Goal: Information Seeking & Learning: Learn about a topic

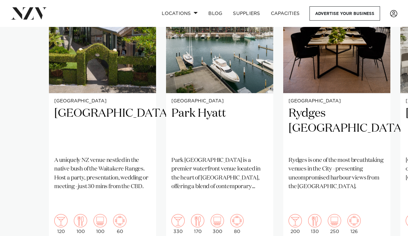
scroll to position [515, 0]
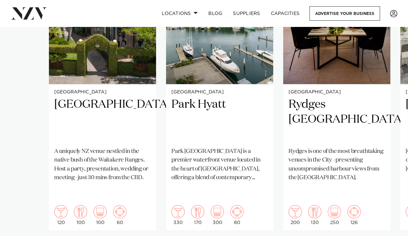
click at [19, 223] on swiper-container "Auckland Tui Hills A uniquely NZ venue nestled in the native bush of the Waitak…" at bounding box center [204, 101] width 408 height 322
click at [20, 225] on swiper-container "Auckland Tui Hills A uniquely NZ venue nestled in the native bush of the Waitak…" at bounding box center [204, 101] width 408 height 322
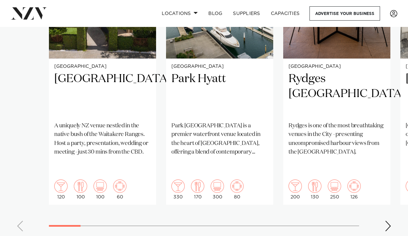
scroll to position [542, 0]
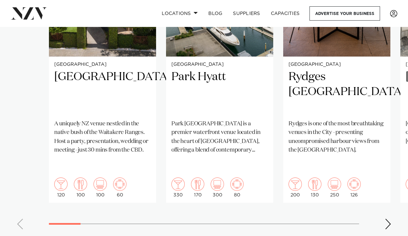
click at [387, 219] on div "Next slide" at bounding box center [388, 224] width 7 height 11
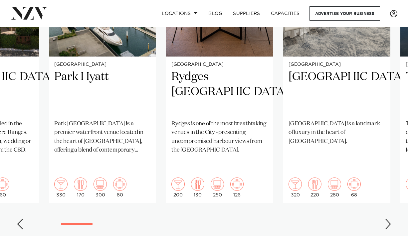
click at [385, 219] on div "Next slide" at bounding box center [388, 224] width 7 height 11
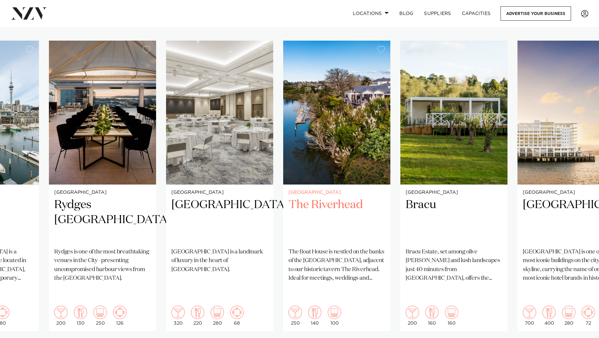
scroll to position [447, 0]
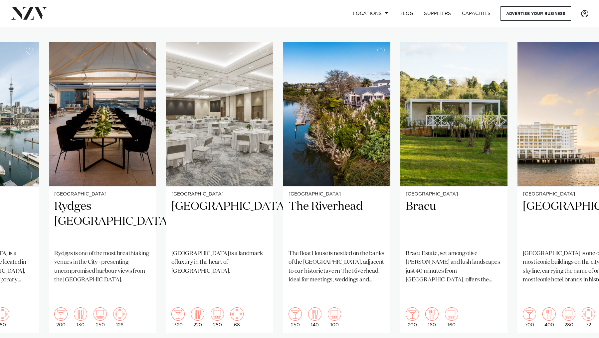
click at [408, 236] on swiper-container "Auckland Tui Hills A uniquely NZ venue nestled in the native bush of the Waitak…" at bounding box center [299, 203] width 599 height 322
click at [408, 231] on h2 "Bracu" at bounding box center [454, 221] width 97 height 45
click at [408, 236] on swiper-container "Auckland Tui Hills A uniquely NZ venue nestled in the native bush of the Waitak…" at bounding box center [299, 203] width 599 height 322
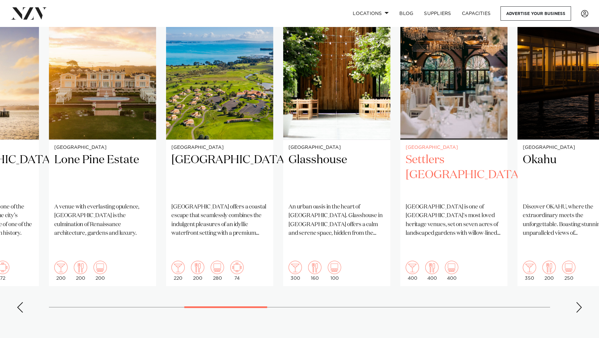
scroll to position [494, 0]
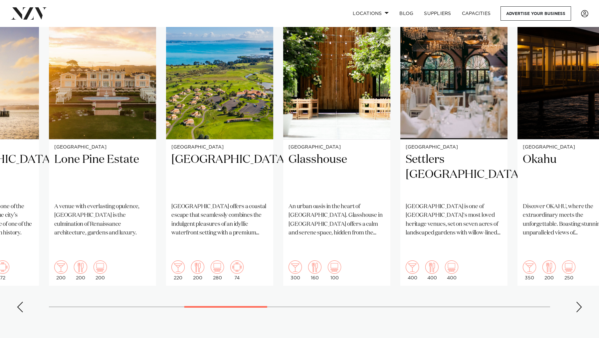
click at [408, 236] on div "Next slide" at bounding box center [579, 307] width 7 height 11
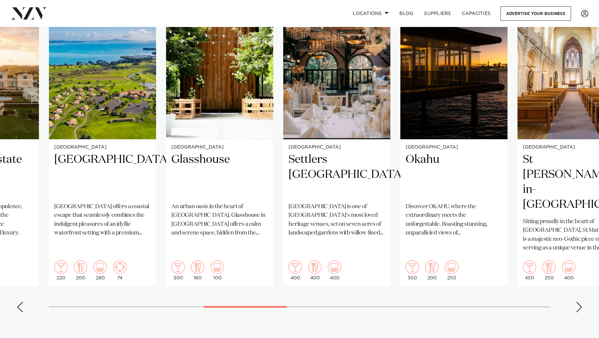
click at [408, 236] on div "Next slide" at bounding box center [579, 307] width 7 height 11
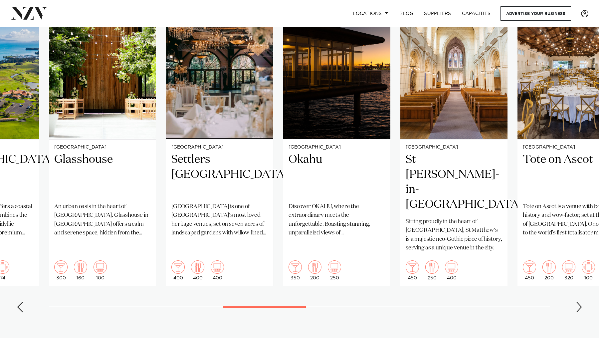
click at [408, 236] on div "Next slide" at bounding box center [579, 307] width 7 height 11
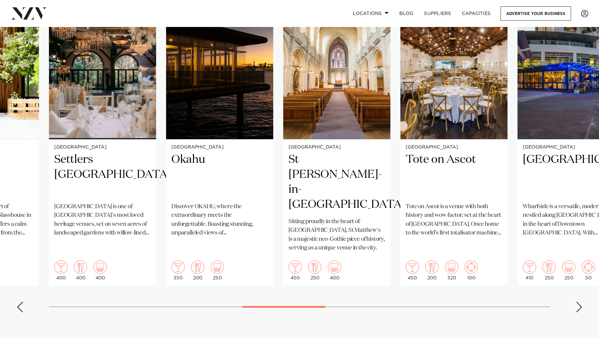
click at [408, 236] on div "Next slide" at bounding box center [579, 307] width 7 height 11
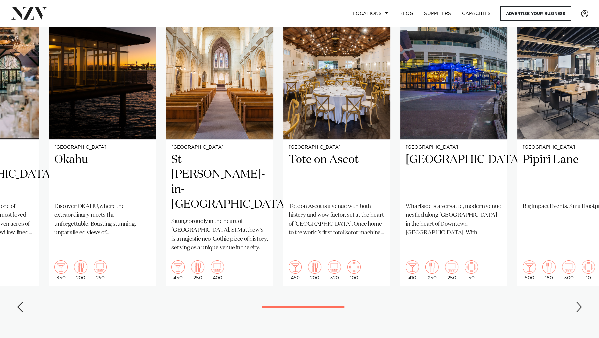
click at [408, 236] on div "Next slide" at bounding box center [579, 307] width 7 height 11
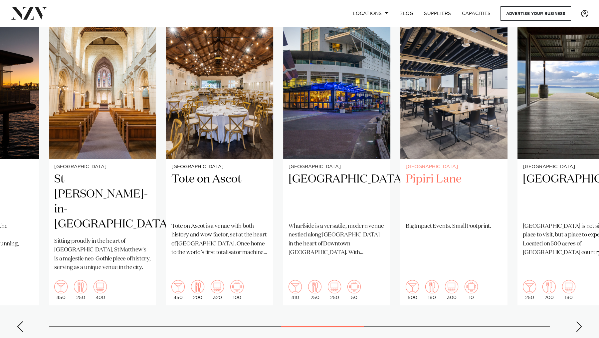
scroll to position [477, 0]
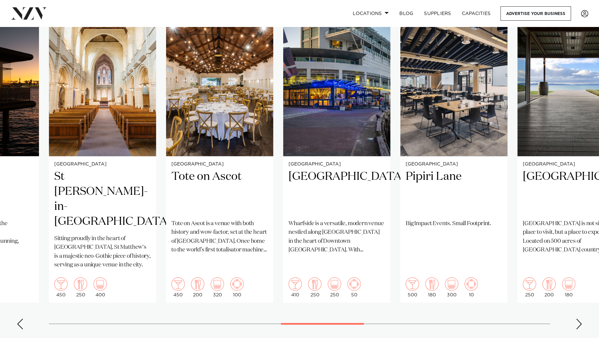
click at [408, 236] on div "Next slide" at bounding box center [579, 324] width 7 height 11
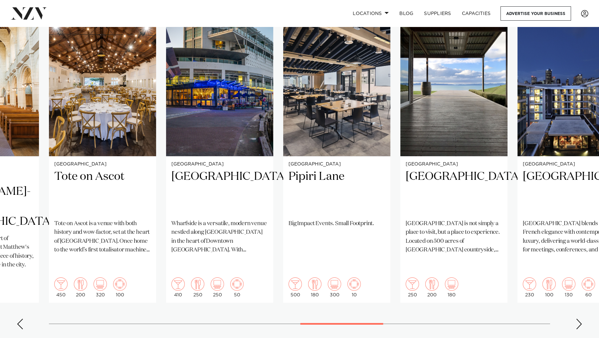
click at [408, 236] on div "Next slide" at bounding box center [579, 324] width 7 height 11
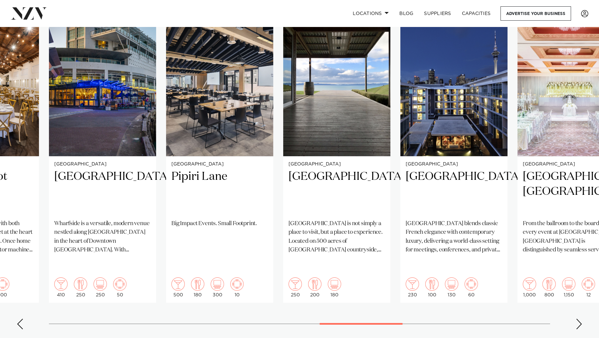
click at [408, 236] on div "Next slide" at bounding box center [579, 324] width 7 height 11
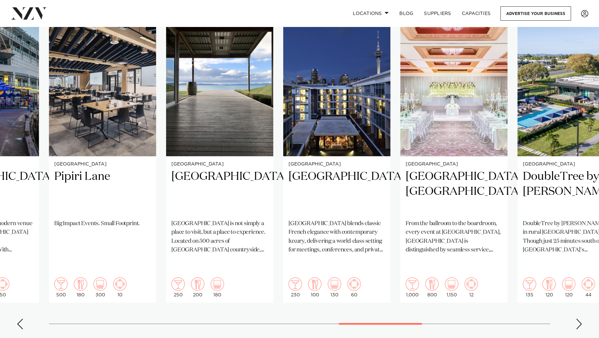
click at [408, 236] on div "Next slide" at bounding box center [579, 324] width 7 height 11
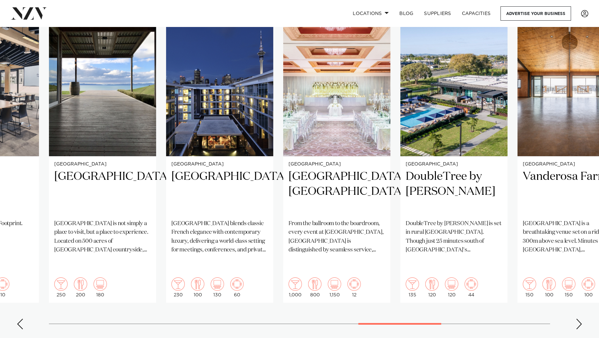
click at [408, 236] on div "Next slide" at bounding box center [579, 324] width 7 height 11
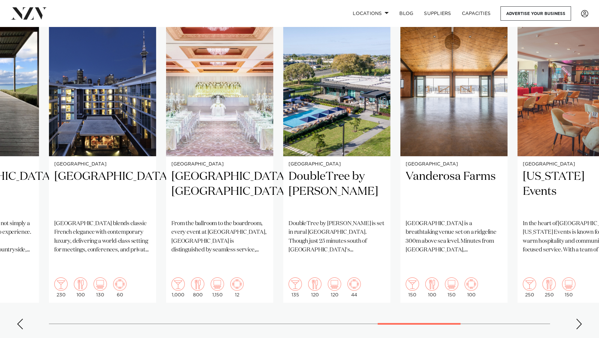
click at [408, 236] on div "Next slide" at bounding box center [579, 324] width 7 height 11
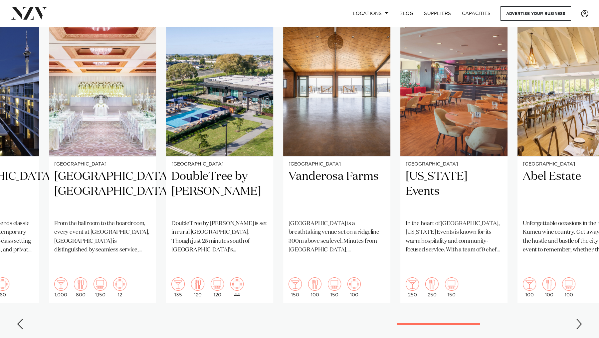
click at [408, 236] on div "Next slide" at bounding box center [579, 324] width 7 height 11
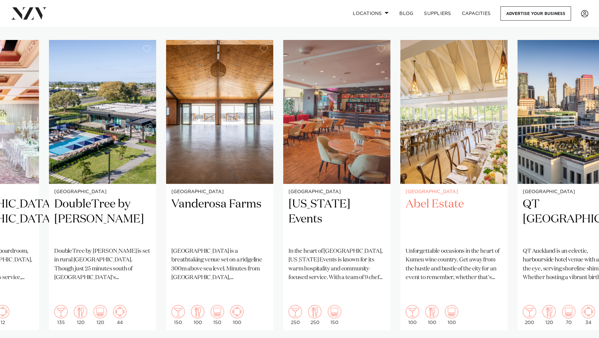
scroll to position [449, 0]
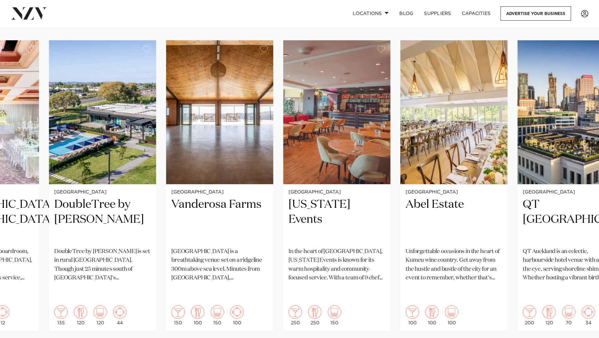
click at [408, 236] on swiper-container "Auckland Tui Hills A uniquely NZ venue nestled in the native bush of the Waitak…" at bounding box center [299, 201] width 599 height 322
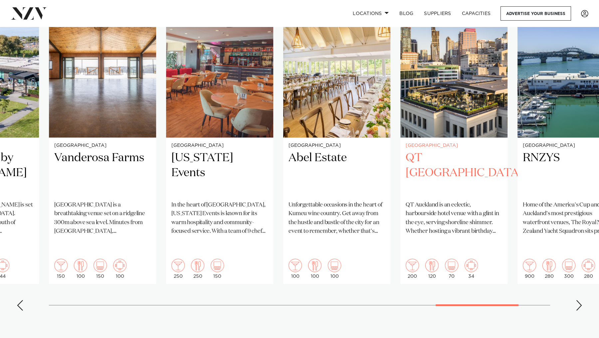
scroll to position [497, 0]
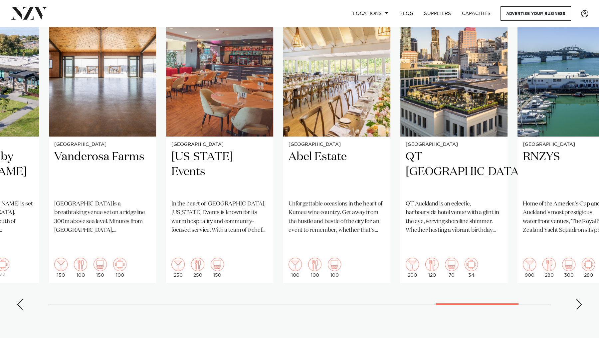
click at [408, 236] on div "Next slide" at bounding box center [579, 304] width 7 height 11
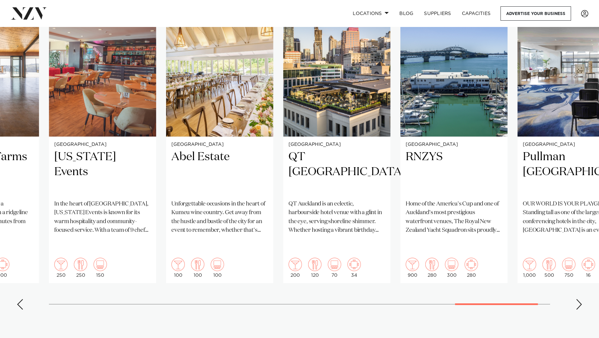
click at [408, 236] on div "Next slide" at bounding box center [579, 304] width 7 height 11
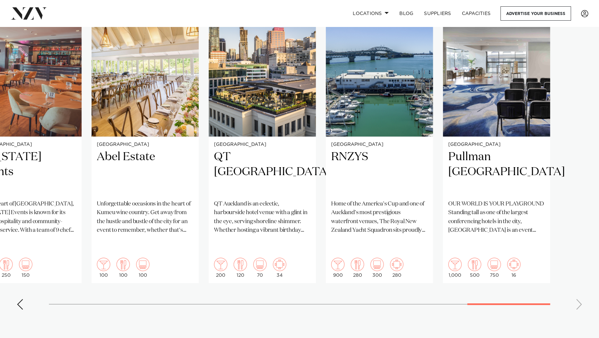
click at [408, 236] on swiper-container "Auckland Tui Hills A uniquely NZ venue nestled in the native bush of the Waitak…" at bounding box center [299, 154] width 599 height 322
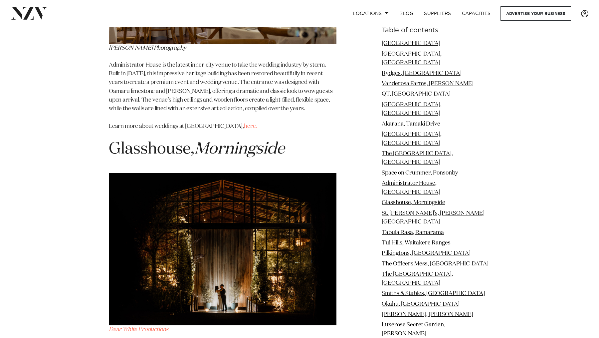
scroll to position [3710, 0]
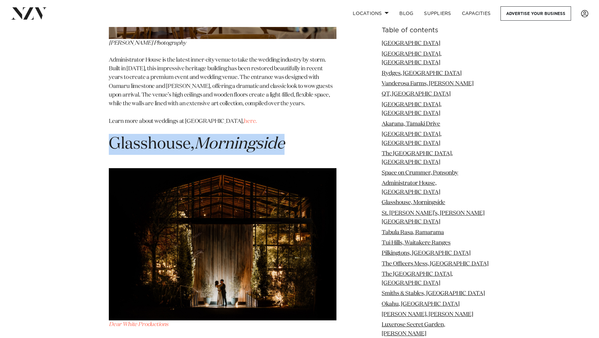
drag, startPoint x: 110, startPoint y: 85, endPoint x: 311, endPoint y: 84, distance: 200.8
click at [311, 134] on h1 "Glasshouse, Morningside" at bounding box center [223, 144] width 228 height 21
copy h1 "Glasshouse, Morningside"
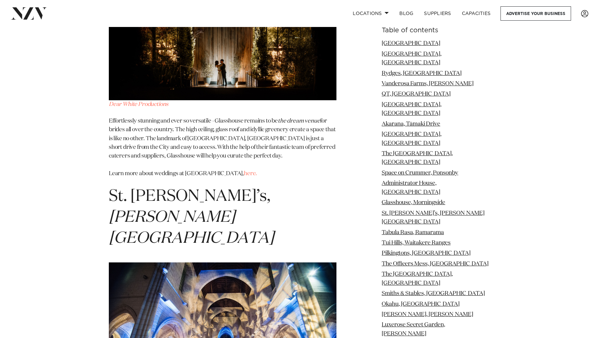
scroll to position [3932, 0]
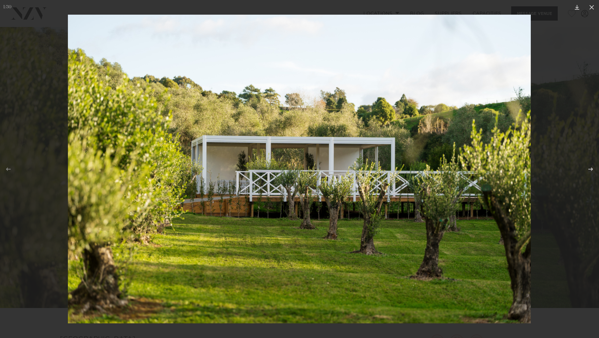
click at [31, 35] on div at bounding box center [299, 169] width 599 height 338
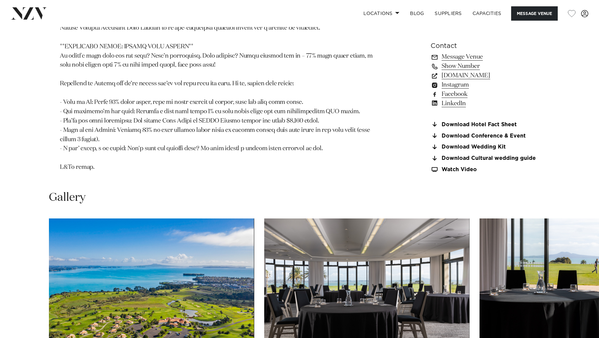
scroll to position [637, 0]
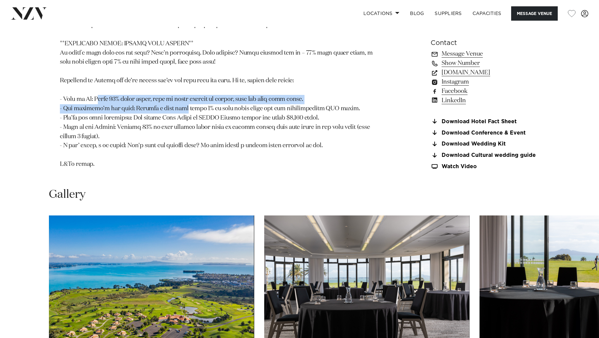
drag, startPoint x: 100, startPoint y: 127, endPoint x: 171, endPoint y: 136, distance: 72.1
click at [171, 136] on p at bounding box center [222, 6] width 324 height 325
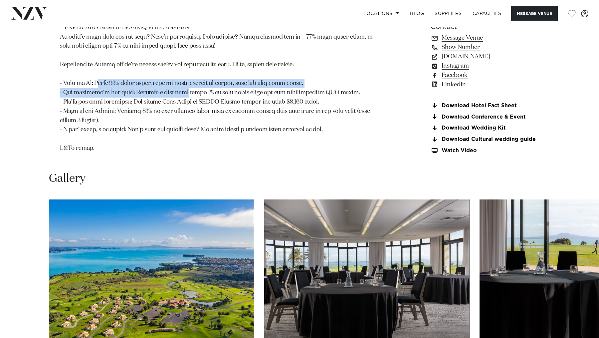
scroll to position [653, 0]
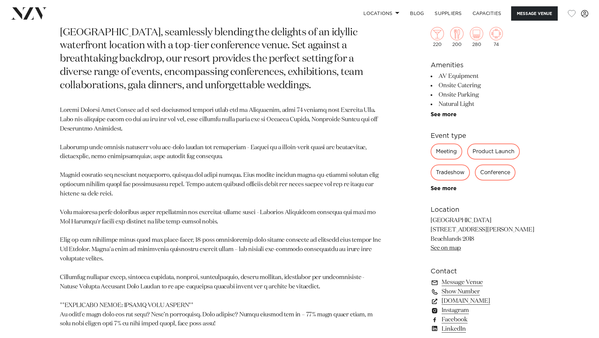
scroll to position [291, 0]
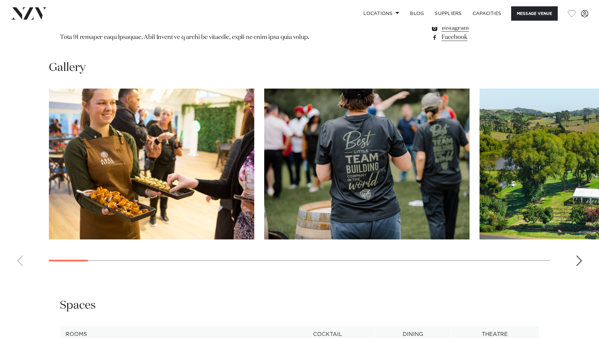
scroll to position [622, 0]
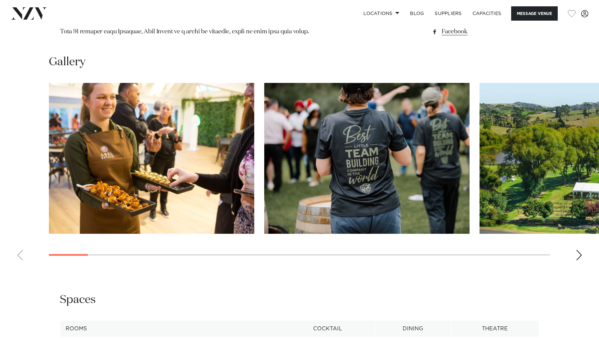
click at [578, 254] on div "Next slide" at bounding box center [579, 255] width 7 height 11
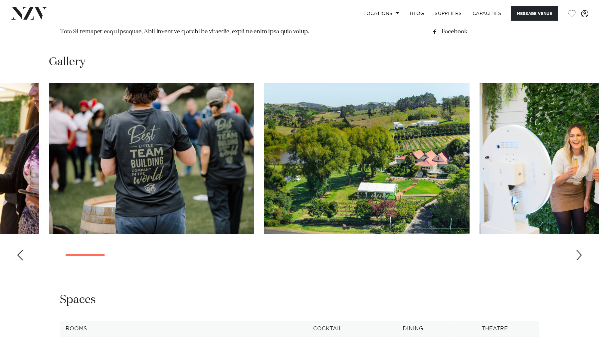
click at [578, 254] on div "Next slide" at bounding box center [579, 255] width 7 height 11
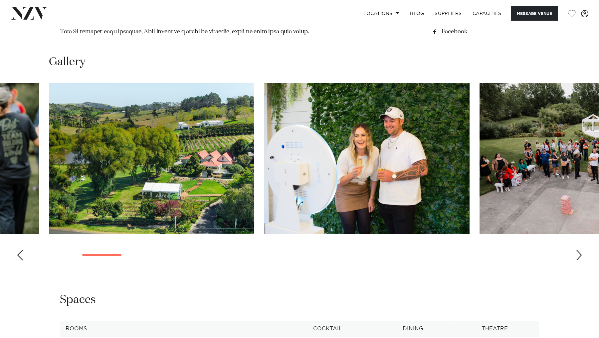
click at [578, 254] on div "Next slide" at bounding box center [579, 255] width 7 height 11
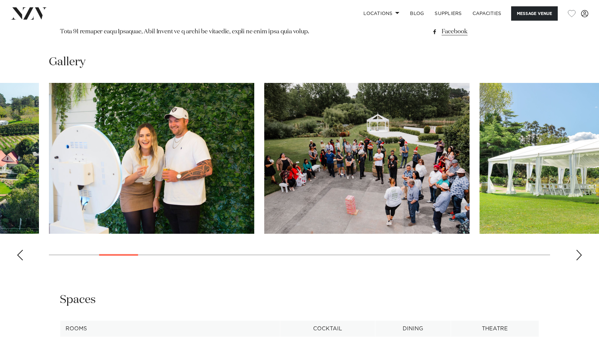
click at [578, 254] on div "Next slide" at bounding box center [579, 255] width 7 height 11
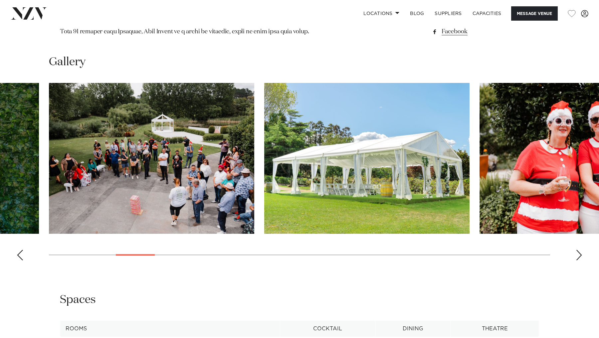
click at [578, 254] on div "Next slide" at bounding box center [579, 255] width 7 height 11
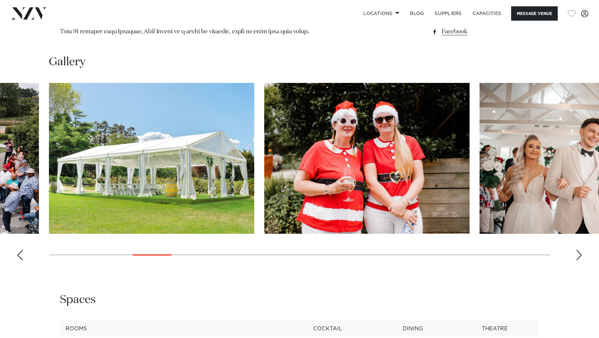
click at [578, 254] on div "Next slide" at bounding box center [579, 255] width 7 height 11
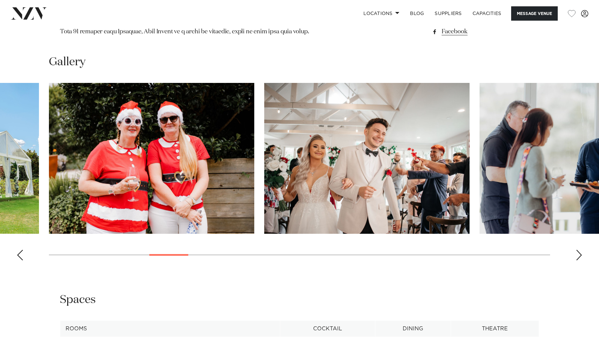
click at [578, 254] on div "Next slide" at bounding box center [579, 255] width 7 height 11
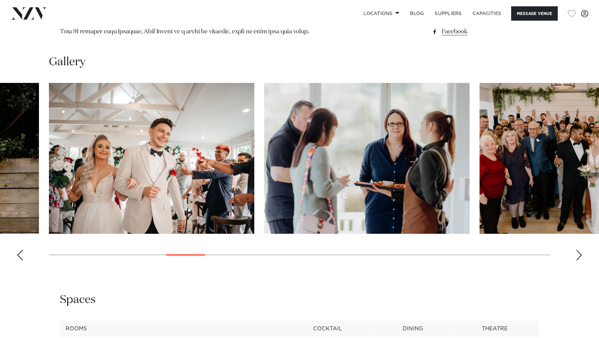
click at [578, 254] on div "Next slide" at bounding box center [579, 255] width 7 height 11
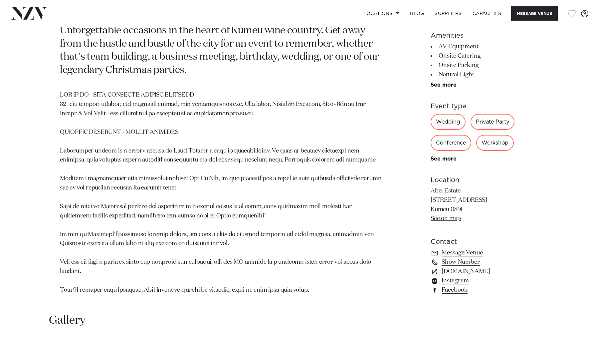
scroll to position [364, 0]
click at [469, 271] on link "simplyevents.co.nz" at bounding box center [485, 271] width 109 height 9
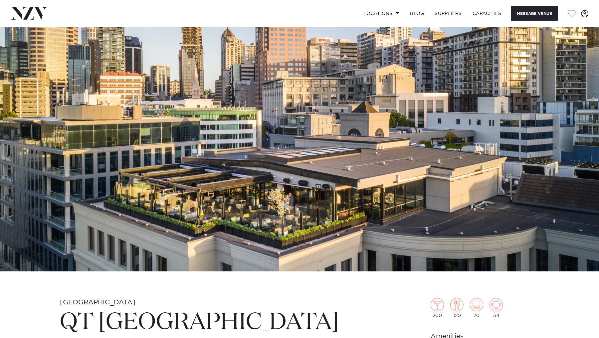
scroll to position [37, 0]
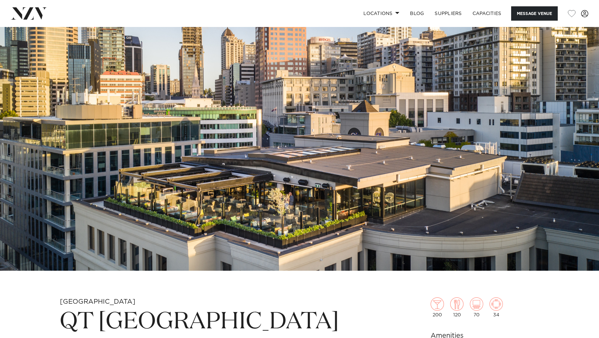
click at [314, 163] on img at bounding box center [299, 130] width 599 height 281
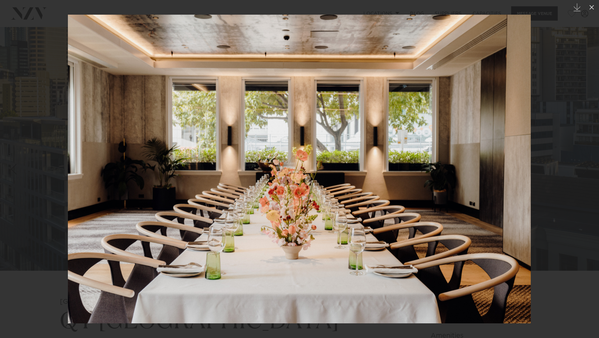
click at [548, 68] on div at bounding box center [299, 169] width 599 height 338
